Goal: Find specific page/section: Find specific page/section

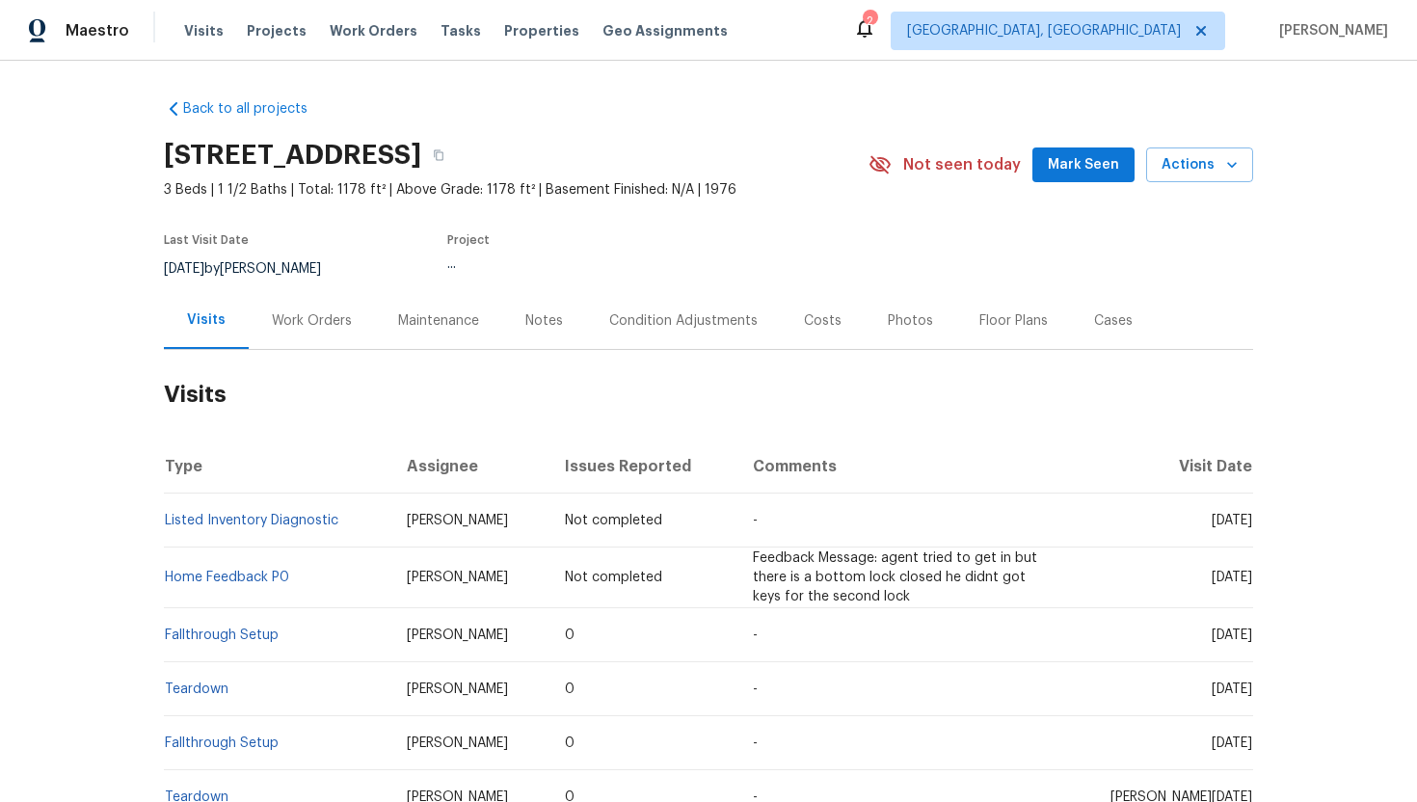
scroll to position [24, 0]
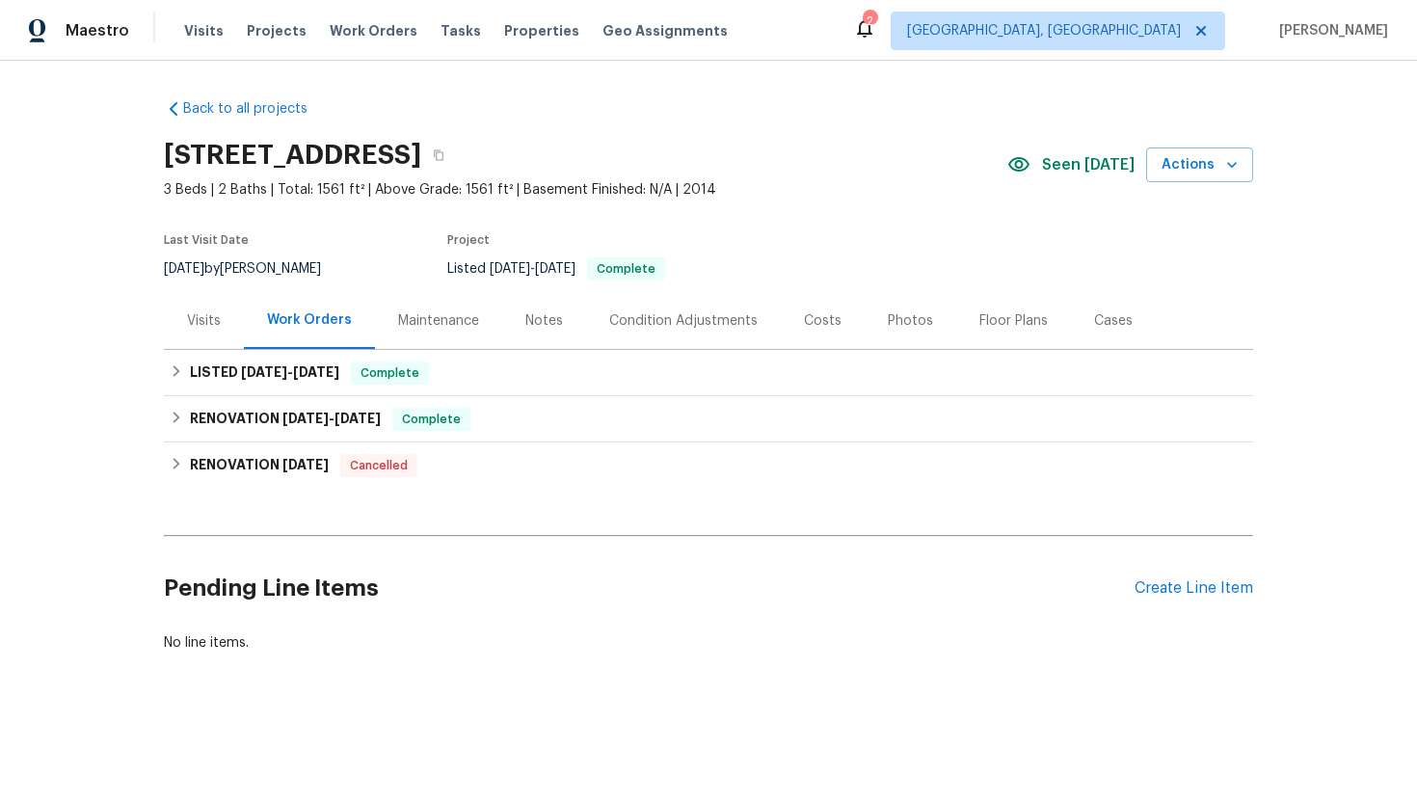
click at [215, 334] on div "Visits" at bounding box center [204, 320] width 80 height 57
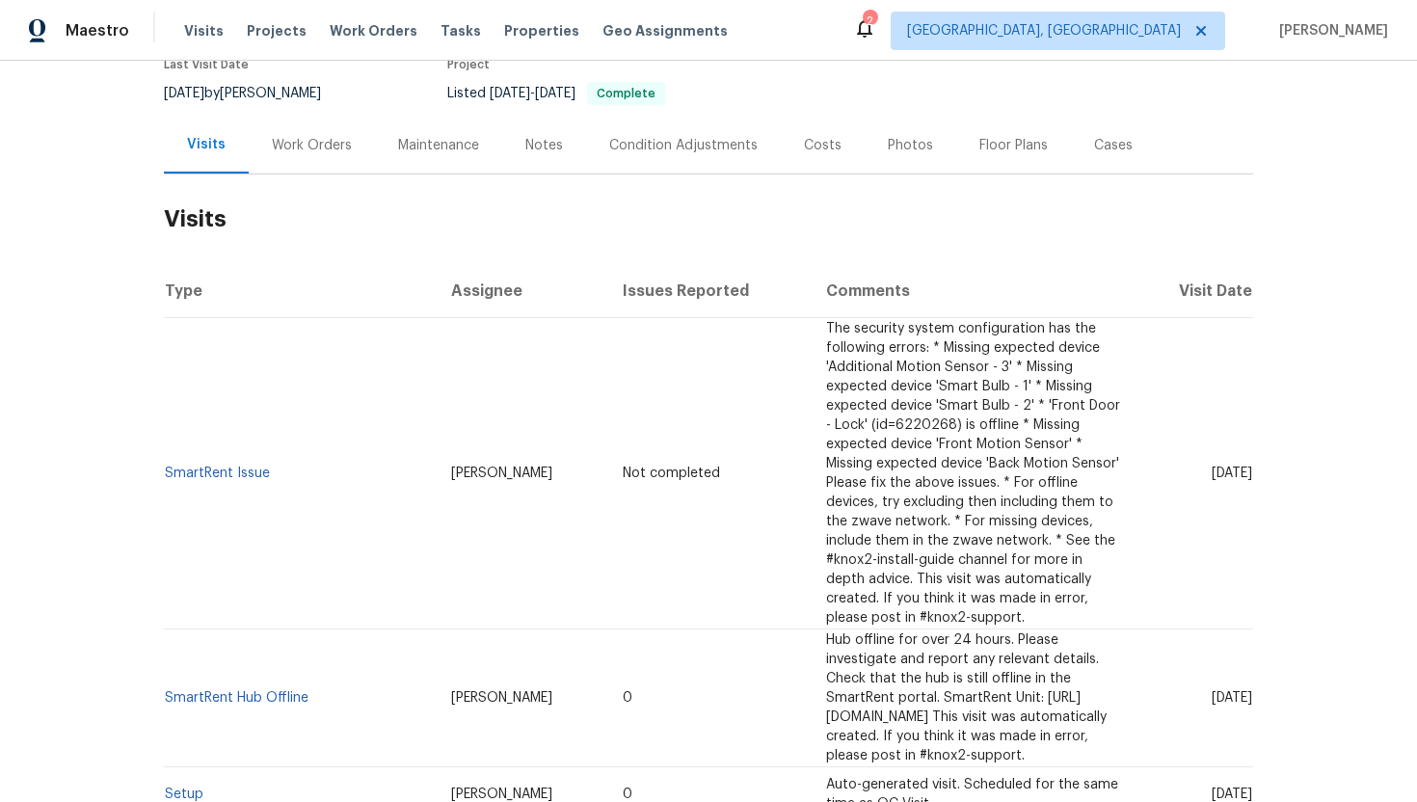
scroll to position [191, 0]
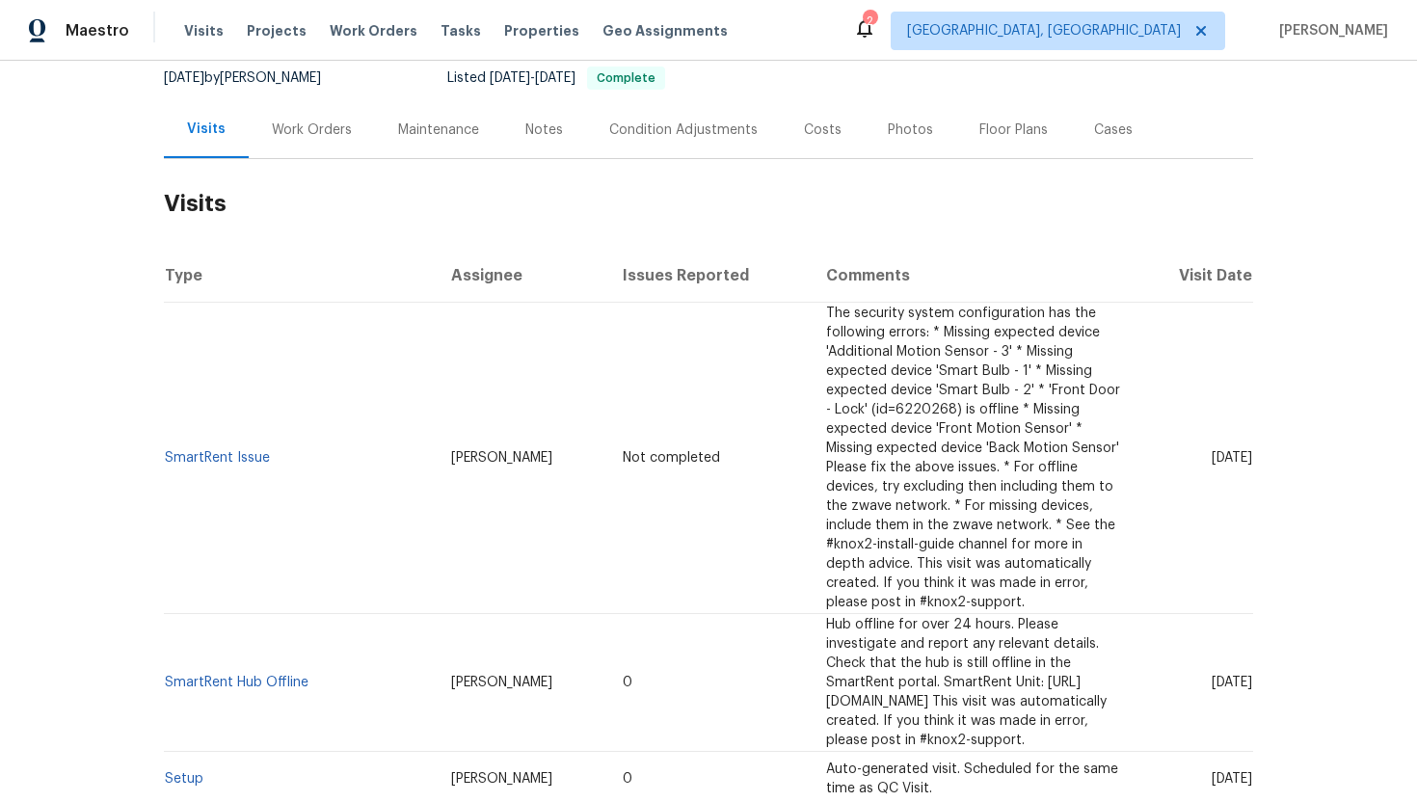
click at [307, 126] on div "Work Orders" at bounding box center [312, 130] width 80 height 19
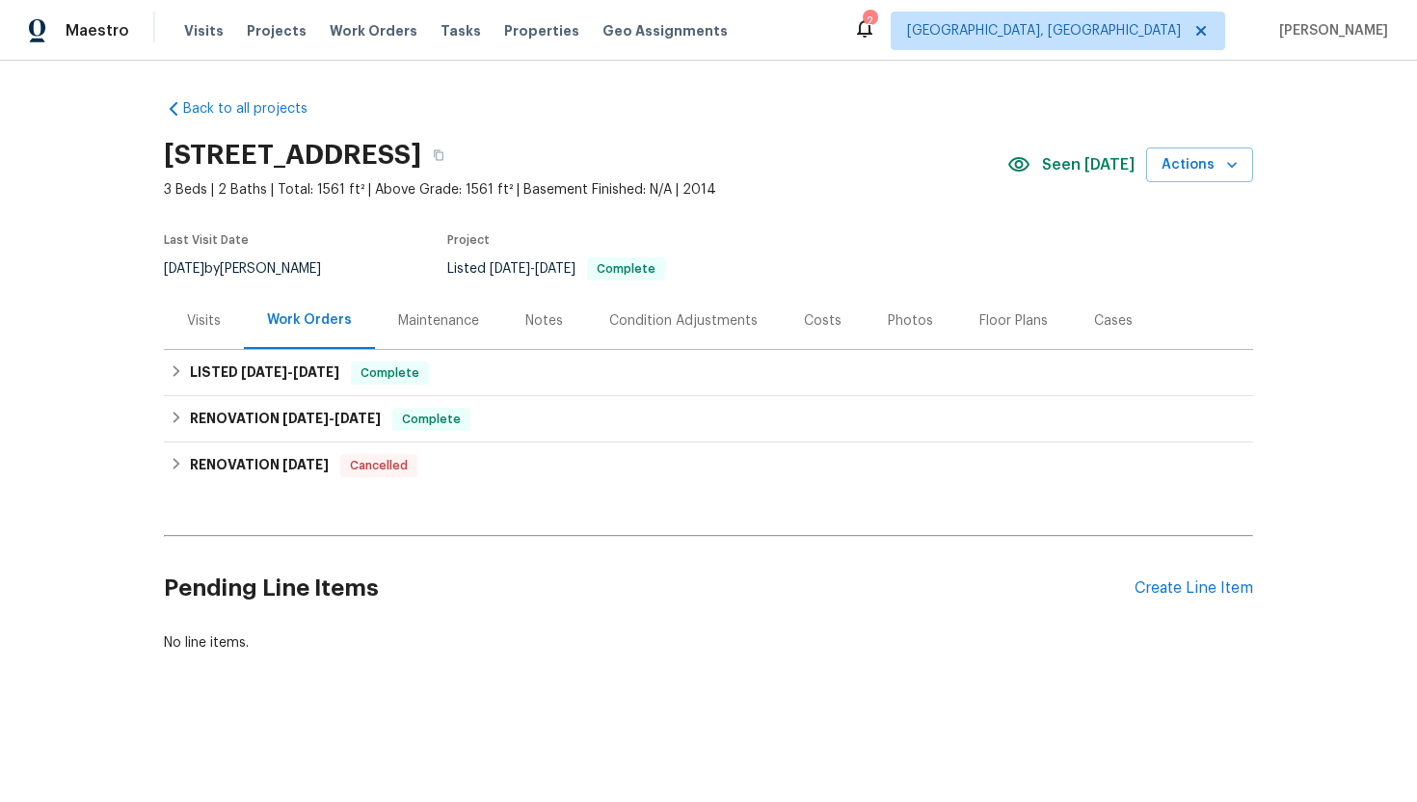
click at [233, 325] on div "Visits" at bounding box center [204, 320] width 80 height 57
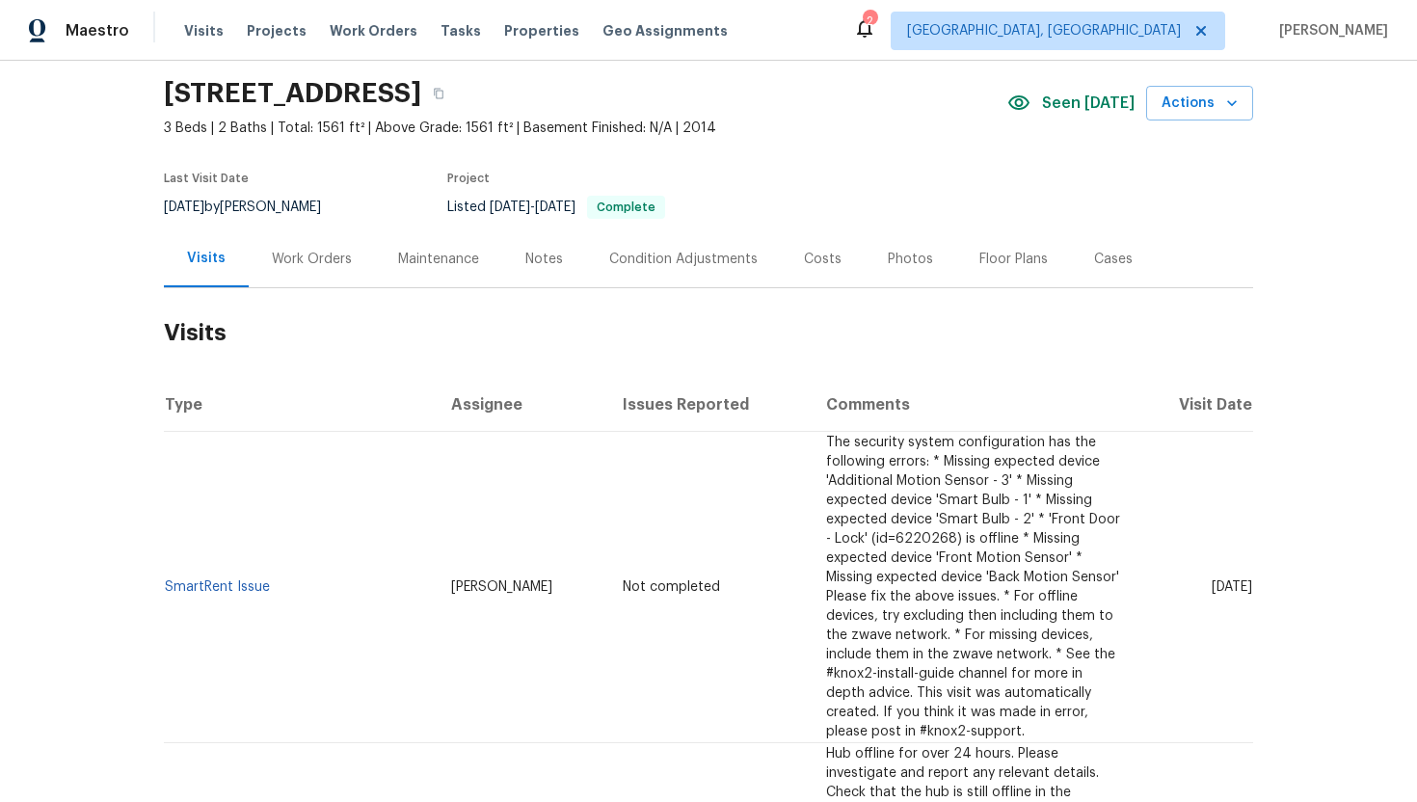
scroll to position [157, 0]
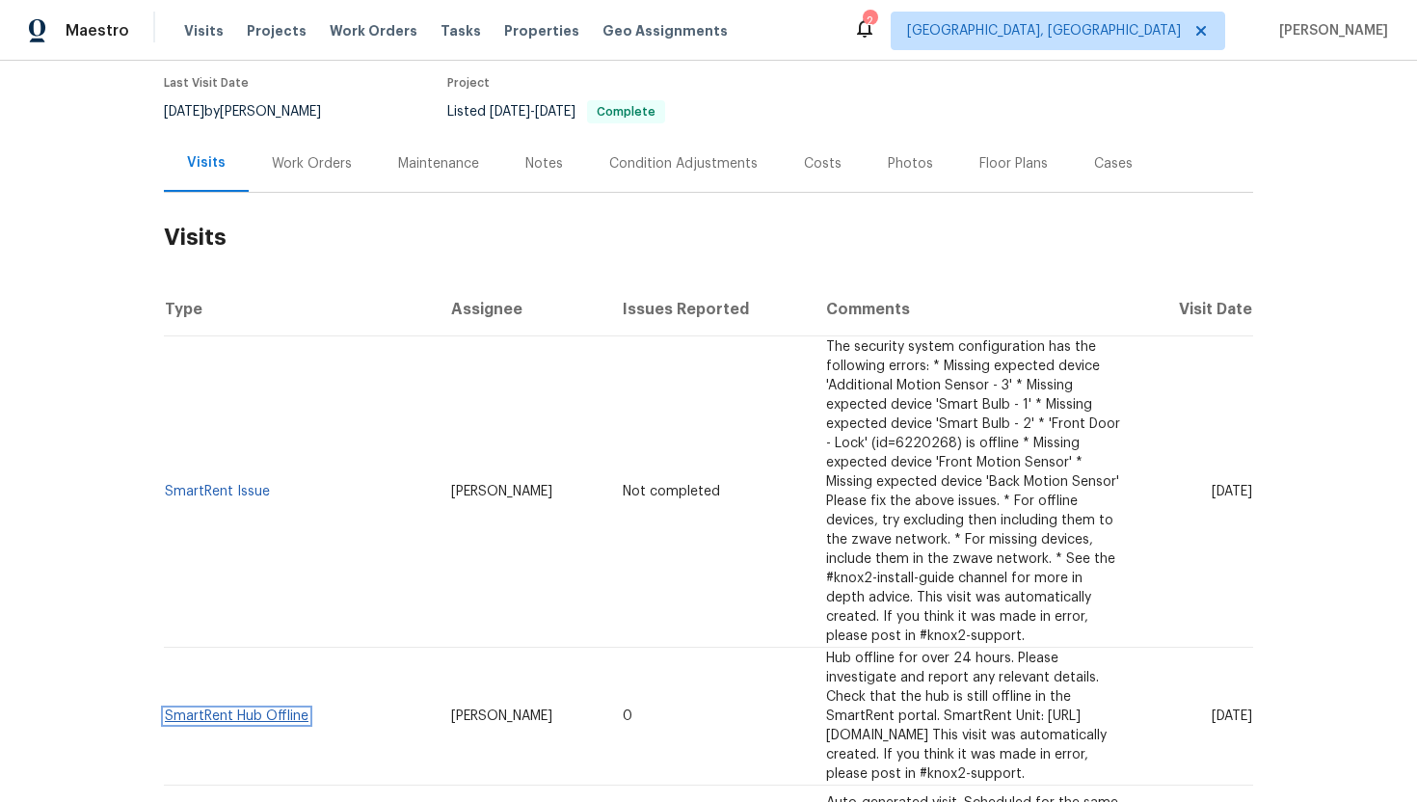
click at [271, 710] on link "SmartRent Hub Offline" at bounding box center [237, 716] width 144 height 13
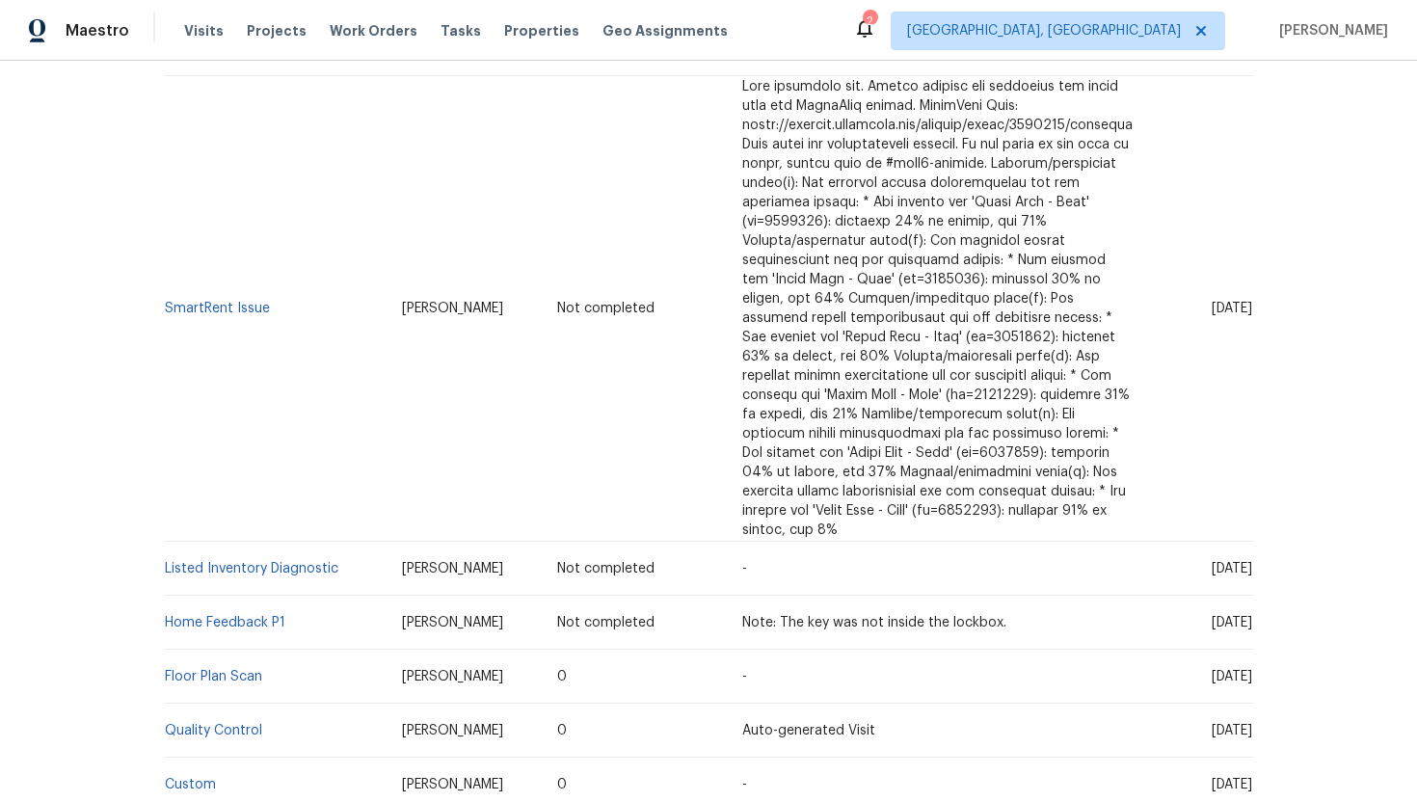
scroll to position [484, 0]
